Goal: Information Seeking & Learning: Learn about a topic

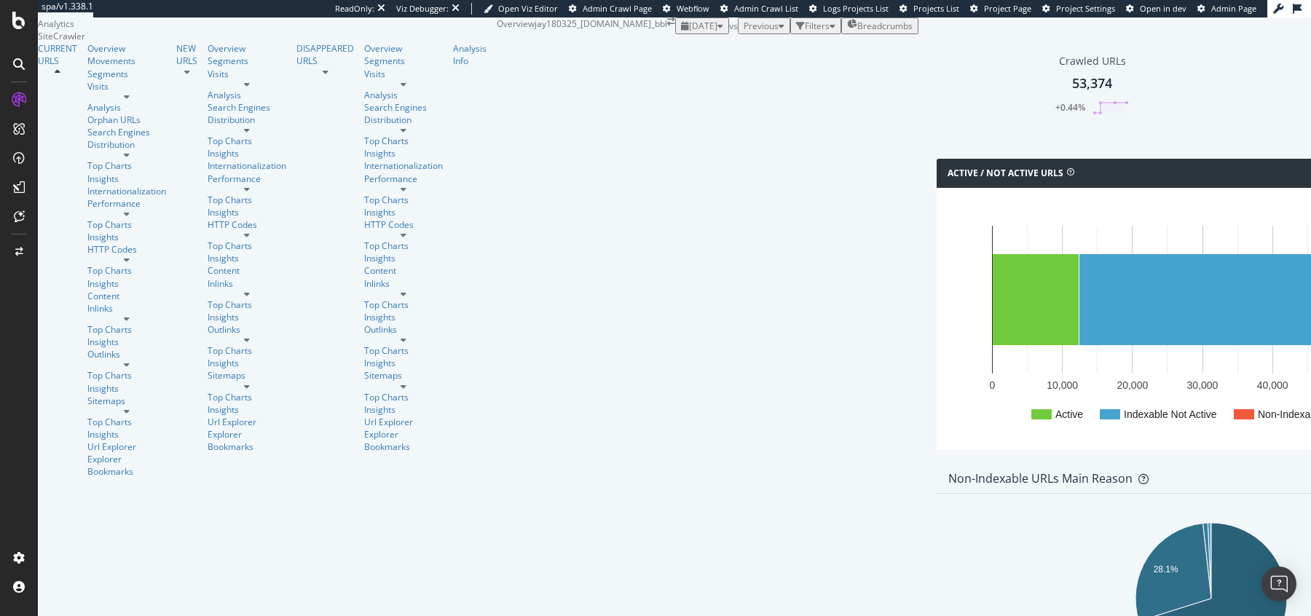
click at [1228, 9] on span "Admin Page" at bounding box center [1233, 8] width 45 height 11
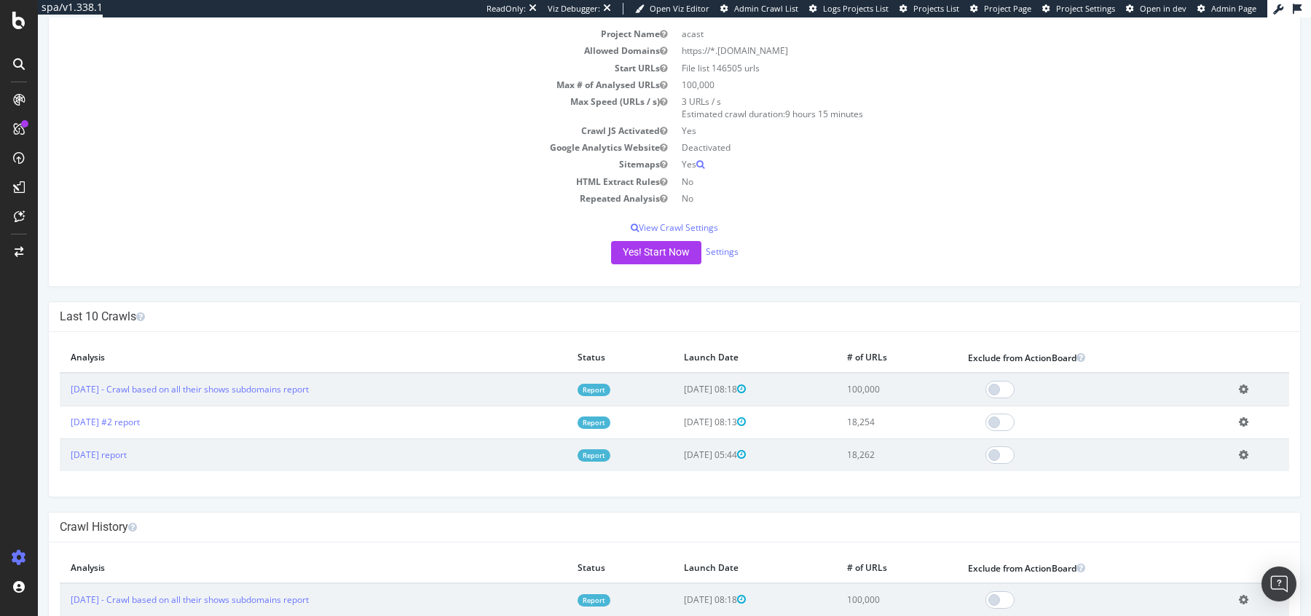
scroll to position [114, 0]
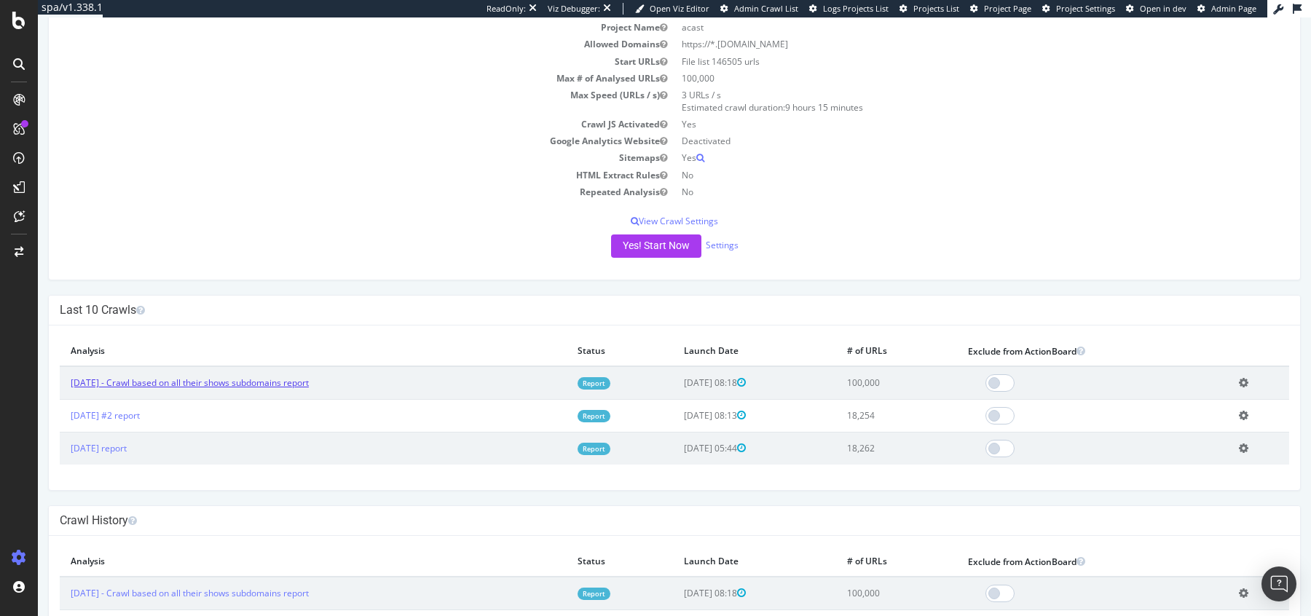
click at [128, 382] on link "[DATE] - Crawl based on all their shows subdomains report" at bounding box center [190, 383] width 238 height 12
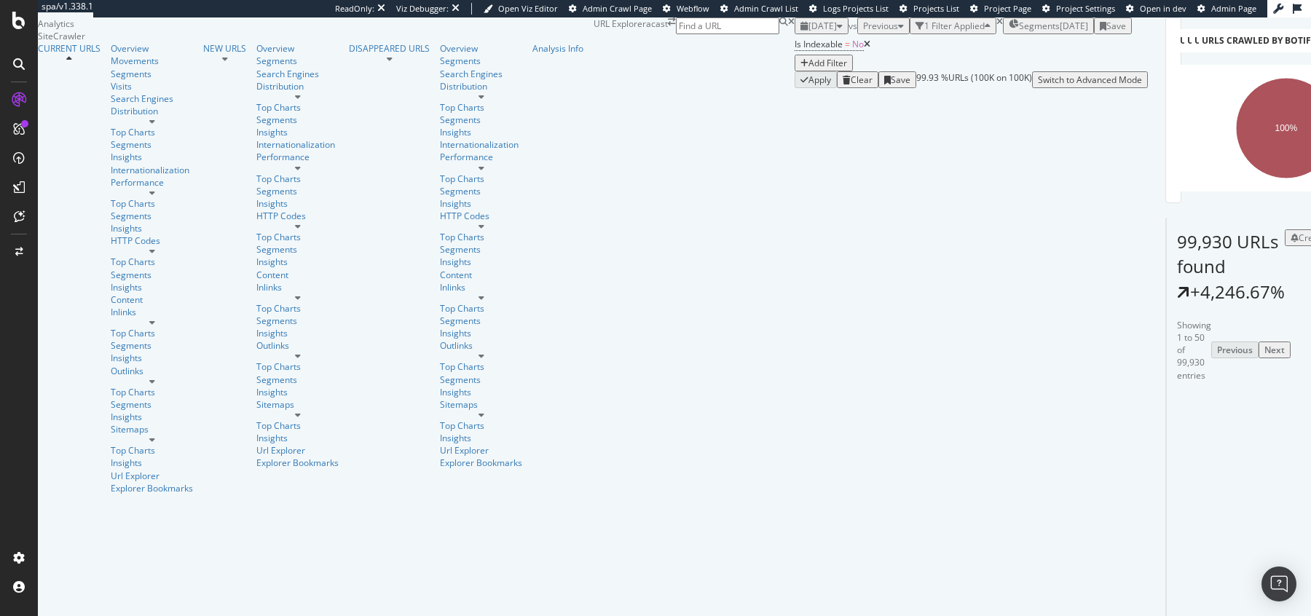
scroll to position [409, 0]
click at [111, 55] on div "Overview" at bounding box center [152, 48] width 82 height 12
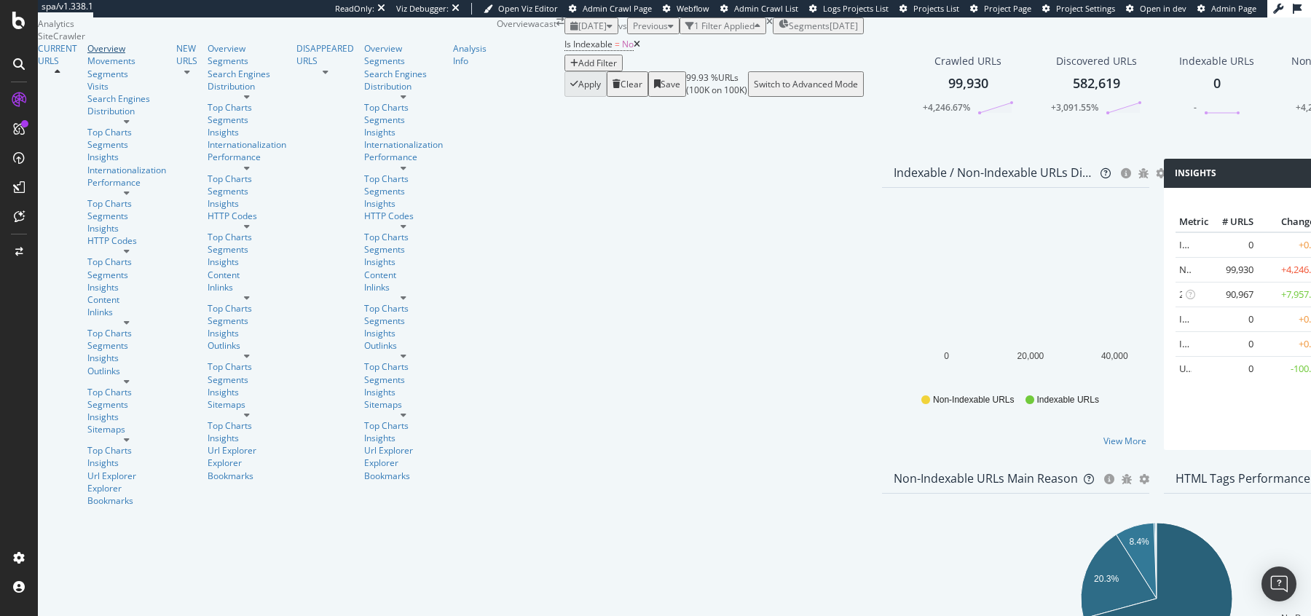
scroll to position [64, 0]
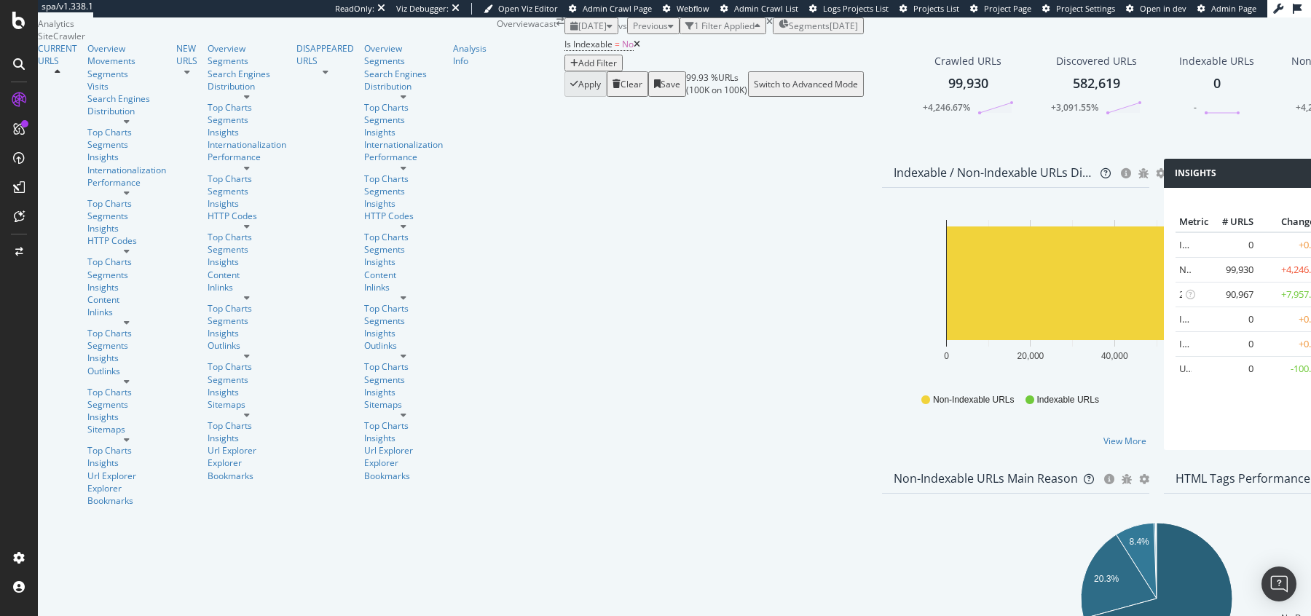
click at [634, 49] on icon at bounding box center [637, 44] width 7 height 9
